Goal: Task Accomplishment & Management: Manage account settings

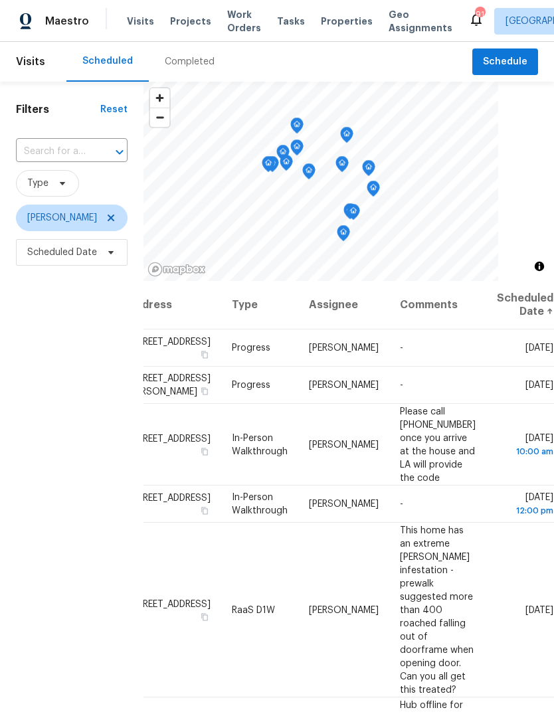
scroll to position [0, 114]
click at [0, 0] on icon at bounding box center [0, 0] width 0 height 0
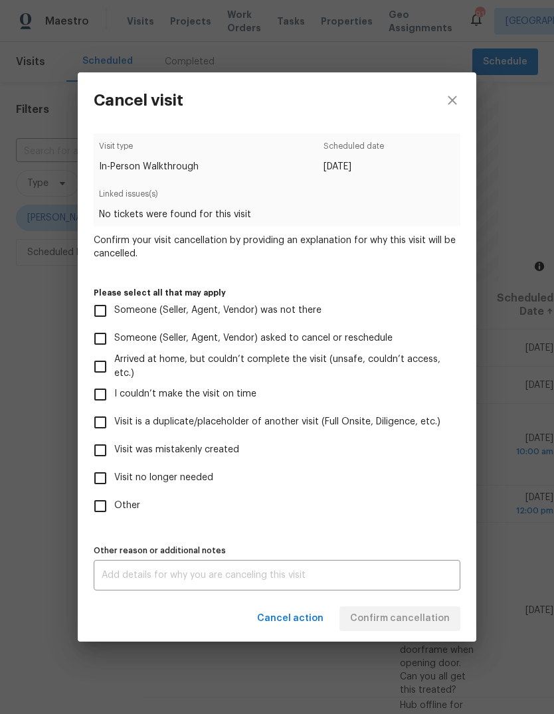
click at [102, 341] on input "Someone (Seller, Agent, Vendor) asked to cancel or reschedule" at bounding box center [100, 339] width 28 height 28
checkbox input "true"
click at [406, 574] on textarea at bounding box center [277, 574] width 350 height 9
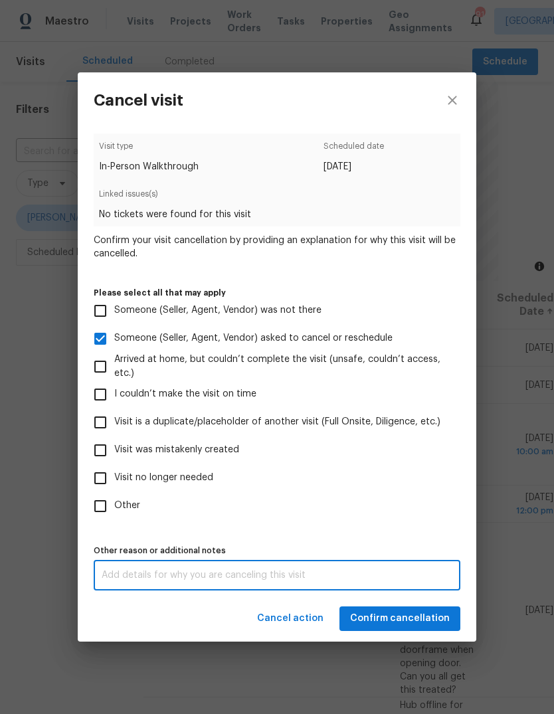
scroll to position [50, 0]
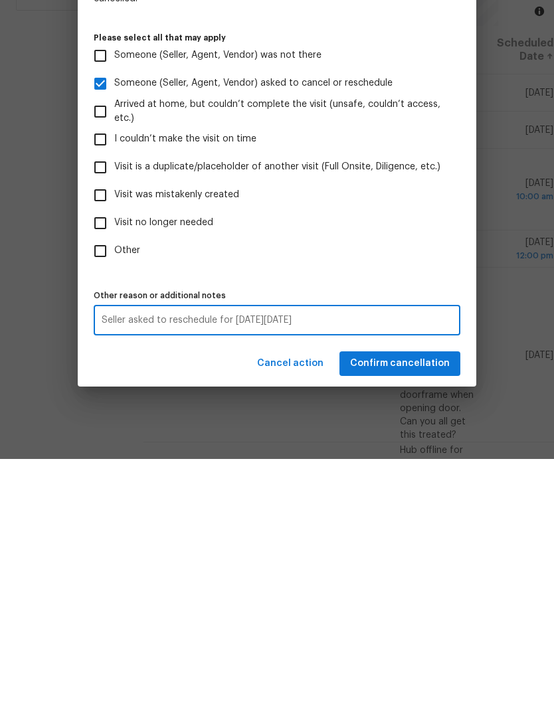
type textarea "Seller asked to reschedule for [DATE][DATE]"
click at [431, 610] on span "Confirm cancellation" at bounding box center [400, 618] width 100 height 17
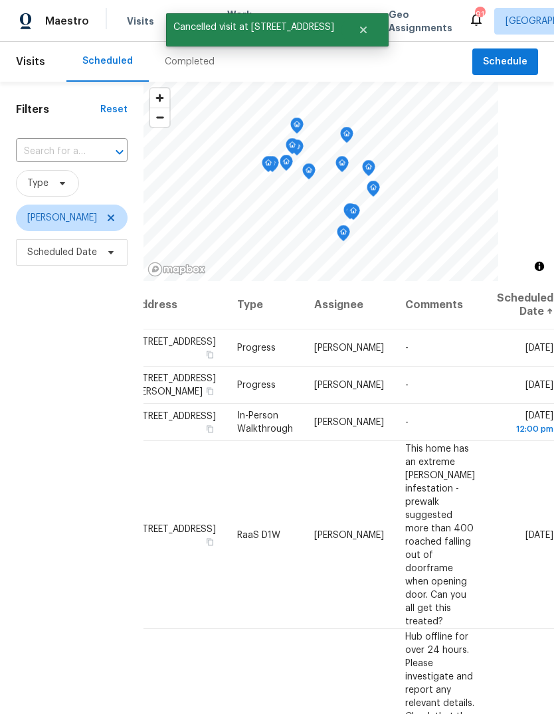
scroll to position [0, 114]
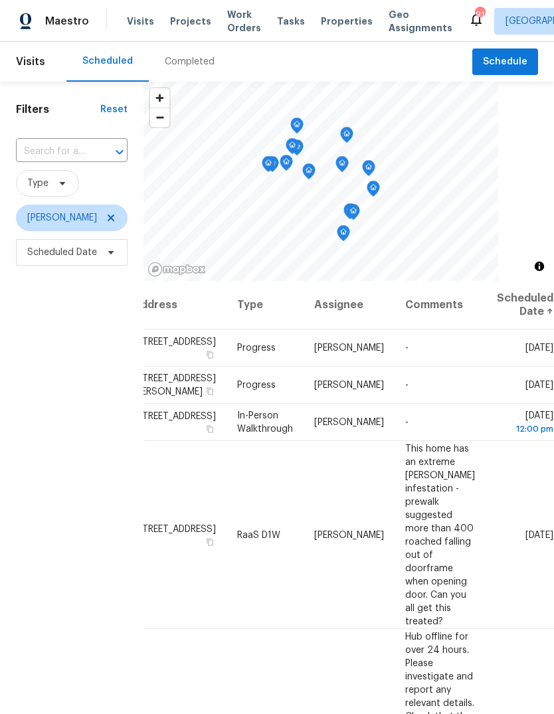
click at [0, 0] on icon at bounding box center [0, 0] width 0 height 0
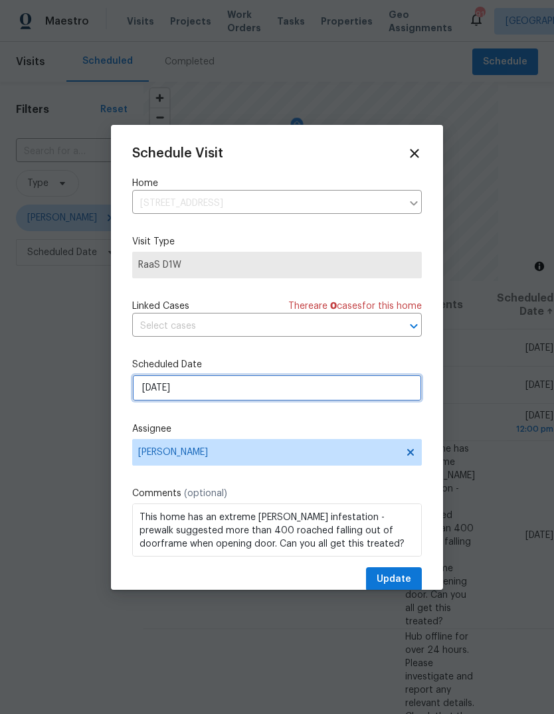
click at [358, 390] on input "[DATE]" at bounding box center [276, 387] width 289 height 27
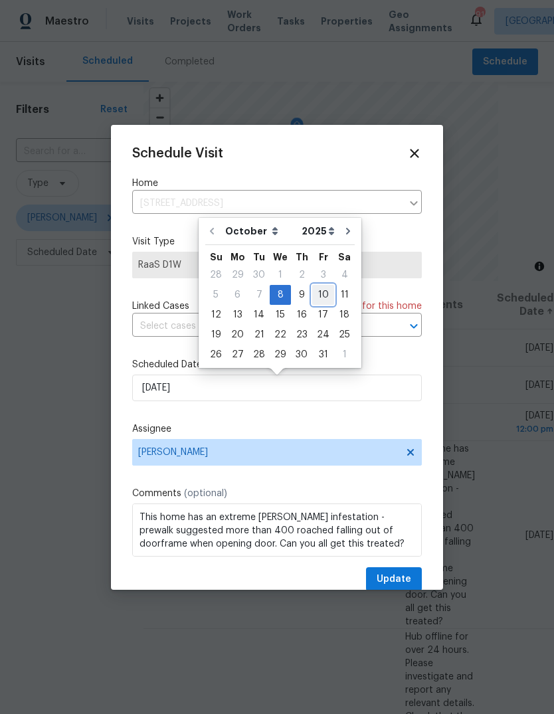
click at [317, 291] on div "10" at bounding box center [323, 294] width 22 height 19
type input "[DATE]"
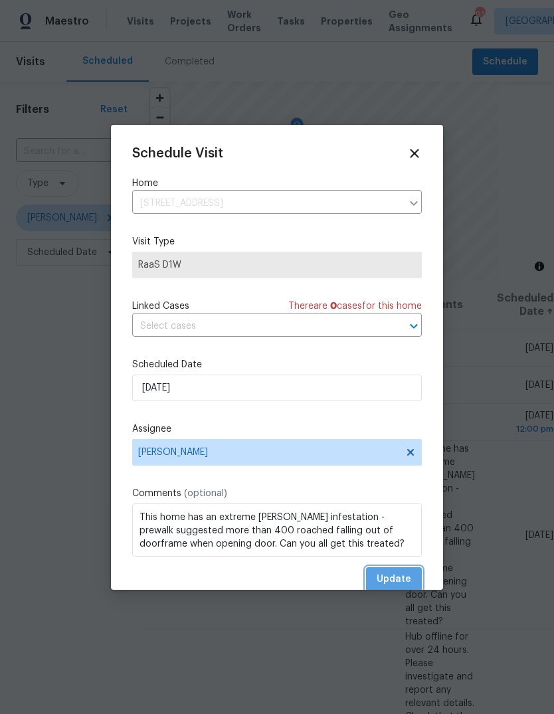
click at [419, 572] on button "Update" at bounding box center [394, 579] width 56 height 25
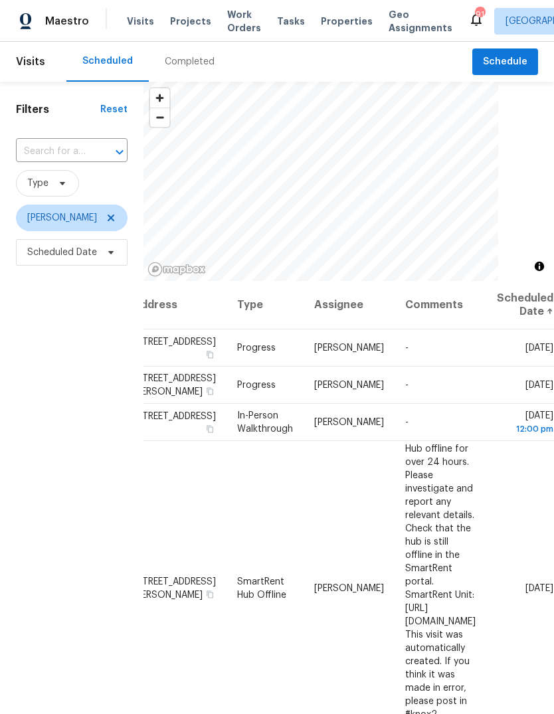
scroll to position [0, 0]
click at [514, 62] on span "Schedule" at bounding box center [505, 62] width 44 height 17
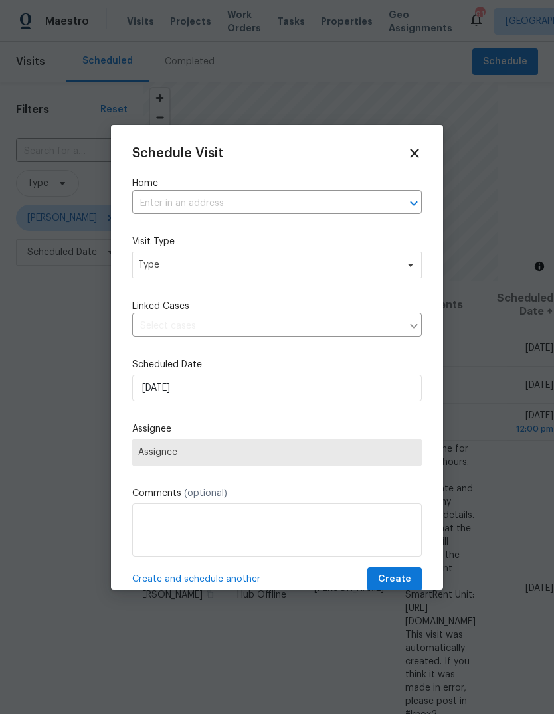
click at [346, 200] on input "text" at bounding box center [258, 203] width 252 height 21
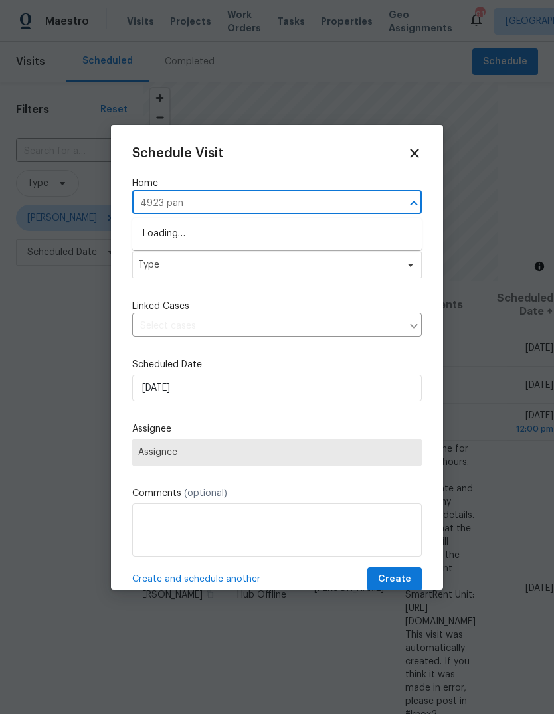
type input "4923 pano"
click at [175, 231] on li "[STREET_ADDRESS]" at bounding box center [276, 234] width 289 height 22
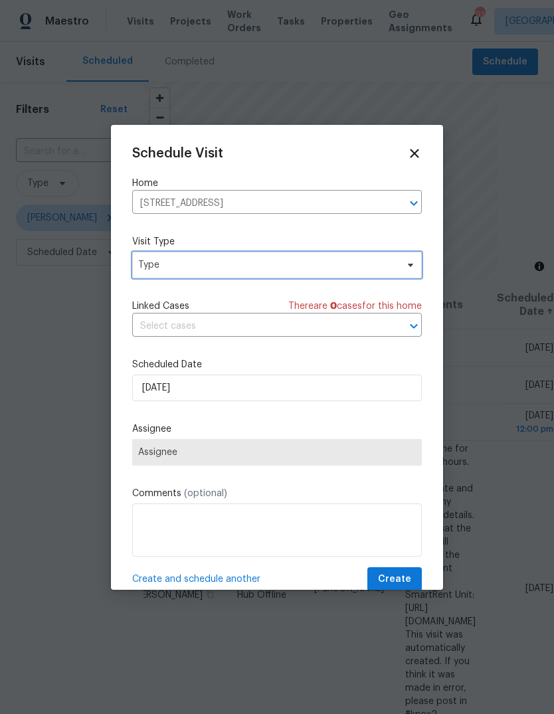
click at [162, 273] on span "Type" at bounding box center [276, 265] width 289 height 27
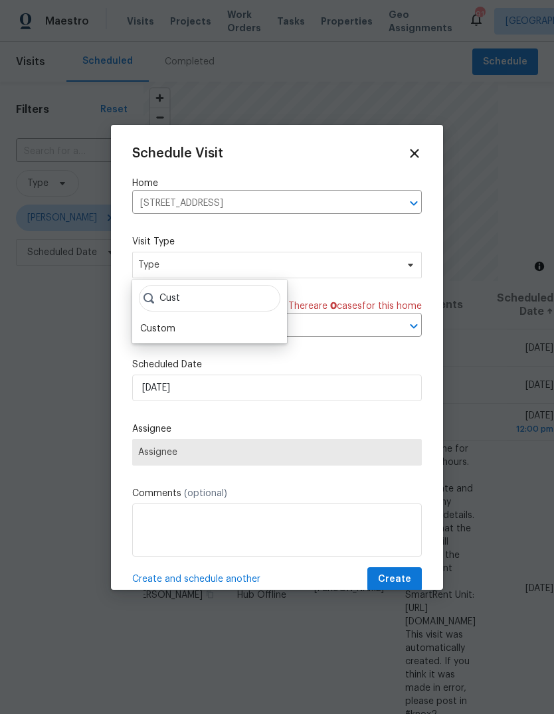
type input "Cust"
click at [151, 327] on div "Custom" at bounding box center [157, 328] width 35 height 13
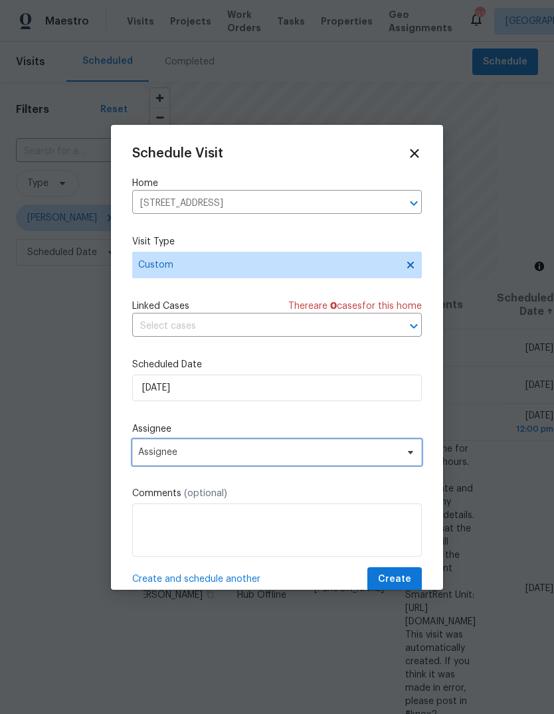
click at [163, 450] on span "Assignee" at bounding box center [268, 452] width 260 height 11
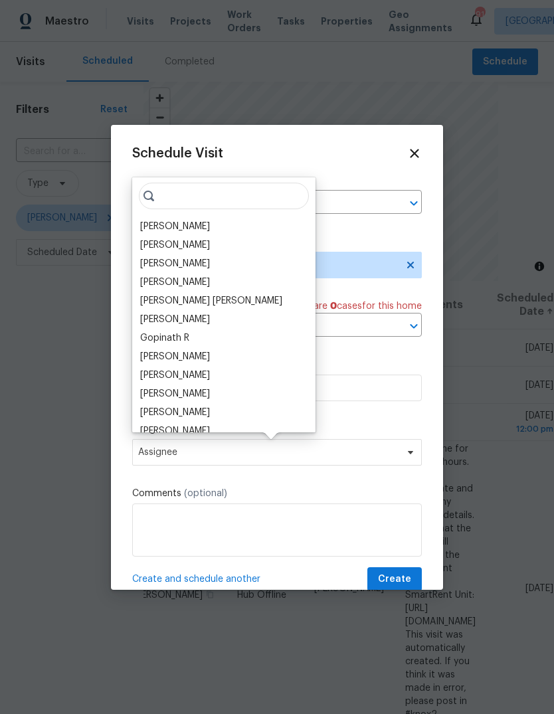
click at [157, 230] on div "[PERSON_NAME]" at bounding box center [175, 226] width 70 height 13
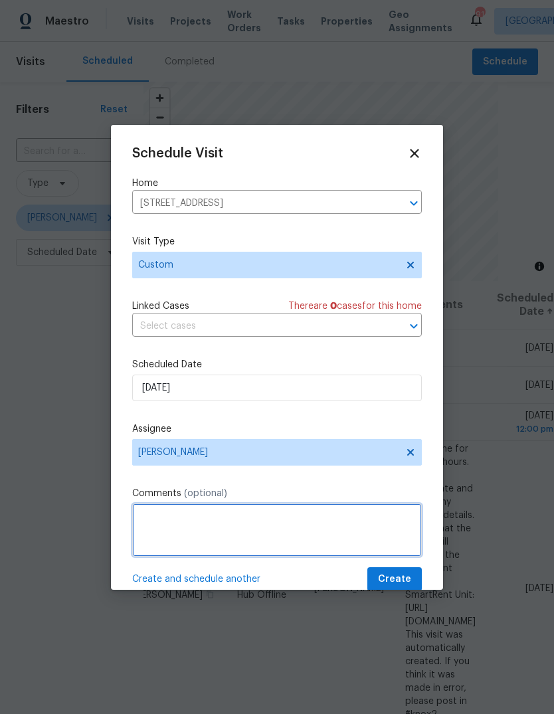
click at [380, 523] on textarea at bounding box center [276, 529] width 289 height 53
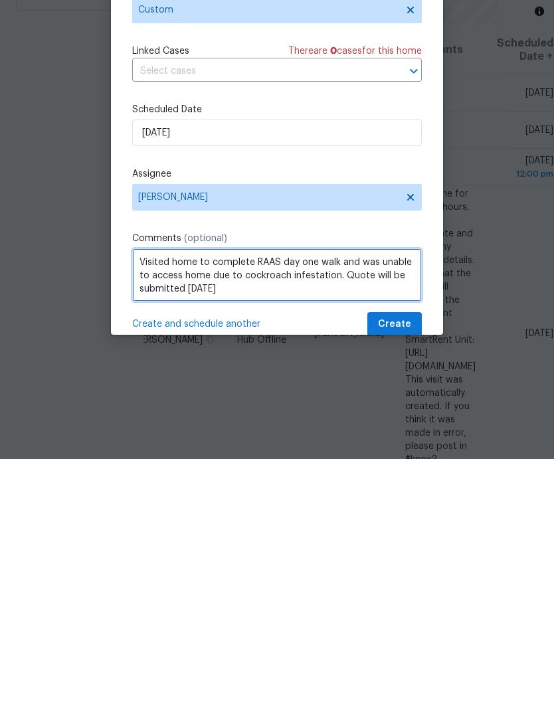
type textarea "Visited home to complete RAAS day one walk and was unable to access home due to…"
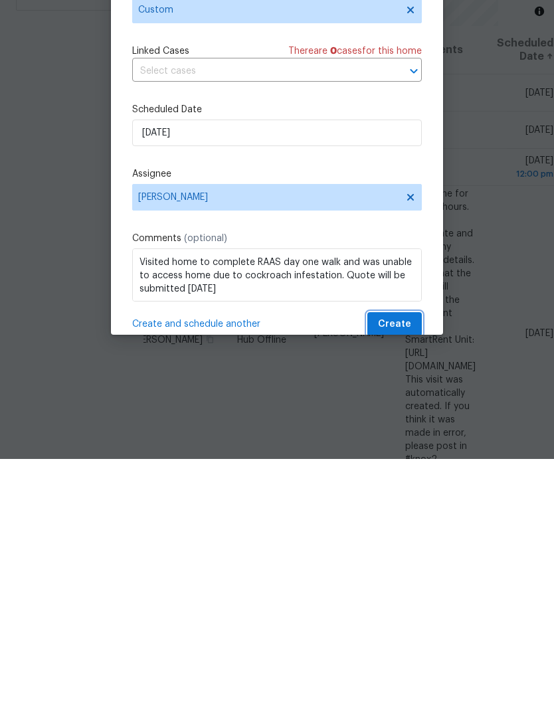
click at [407, 571] on span "Create" at bounding box center [394, 579] width 33 height 17
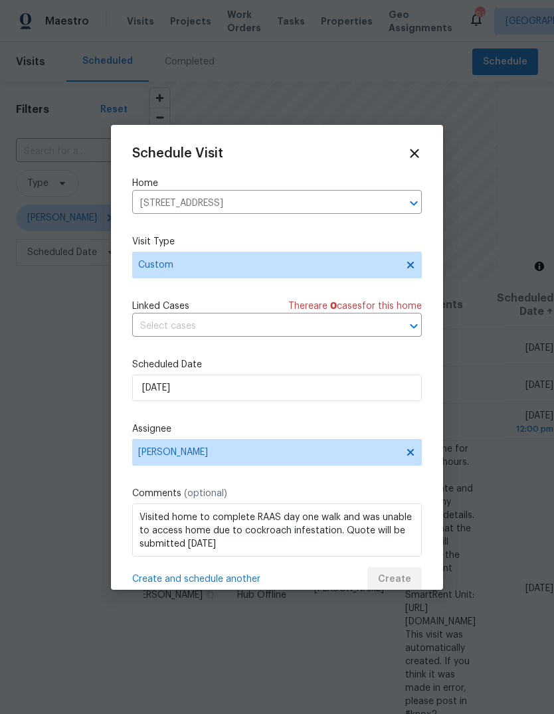
scroll to position [0, 0]
